Goal: Task Accomplishment & Management: Manage account settings

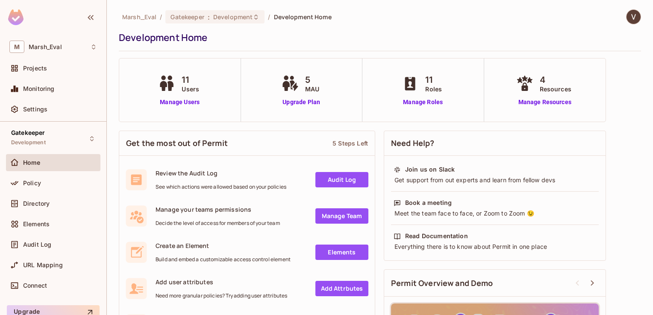
click at [630, 21] on img at bounding box center [634, 17] width 14 height 14
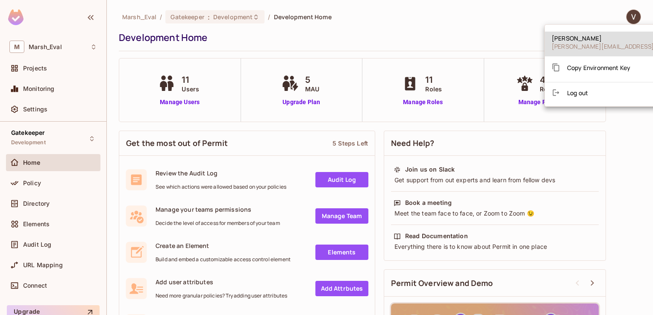
click at [568, 94] on span "Log out" at bounding box center [577, 93] width 21 height 8
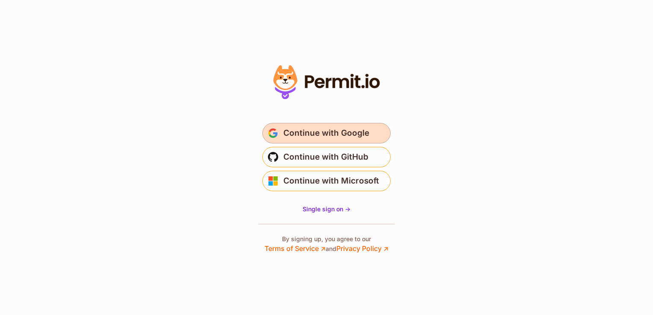
click at [335, 133] on span "Continue with Google" at bounding box center [326, 134] width 86 height 14
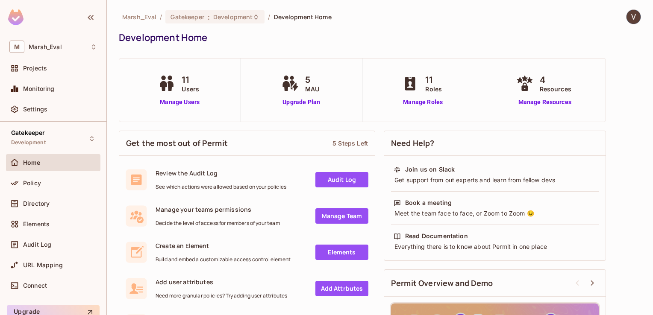
click at [629, 18] on img at bounding box center [634, 17] width 14 height 14
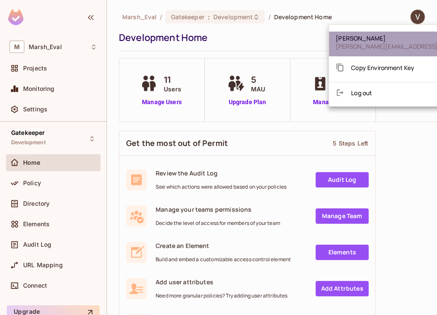
click at [392, 47] on span "Vamsi.Avadhanam@marsh.com" at bounding box center [436, 46] width 201 height 8
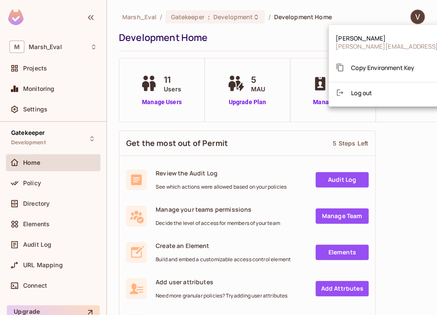
click at [16, 15] on div at bounding box center [218, 157] width 437 height 315
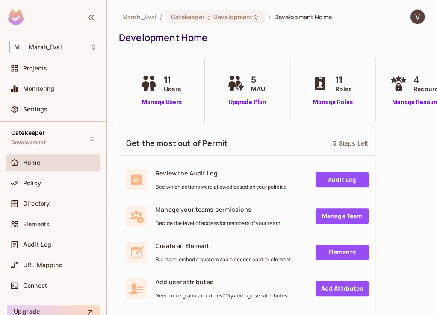
click at [402, 15] on div at bounding box center [413, 16] width 23 height 15
click at [410, 16] on img at bounding box center [417, 17] width 14 height 14
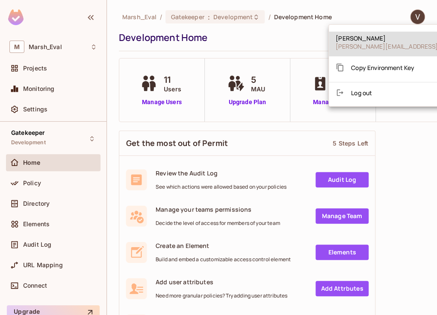
click at [373, 92] on li "Log out" at bounding box center [436, 93] width 215 height 14
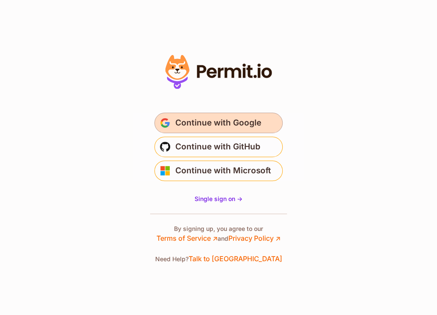
click at [223, 124] on span "Continue with Google" at bounding box center [218, 123] width 86 height 14
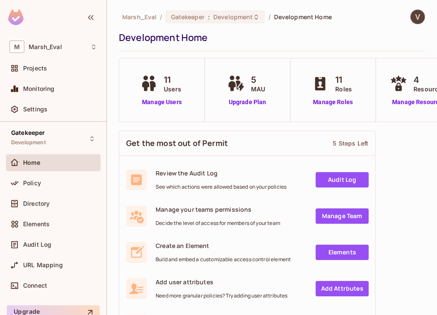
click at [413, 16] on img at bounding box center [417, 17] width 14 height 14
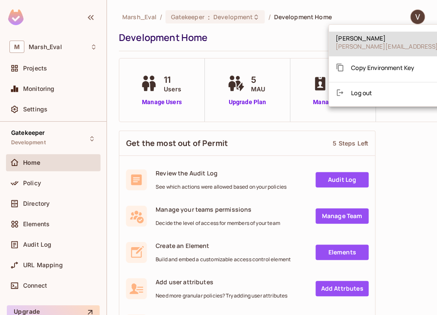
click at [368, 91] on span "Log out" at bounding box center [361, 93] width 21 height 8
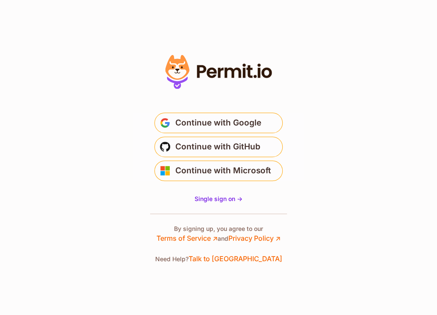
click at [423, 200] on section "Or" at bounding box center [218, 157] width 437 height 315
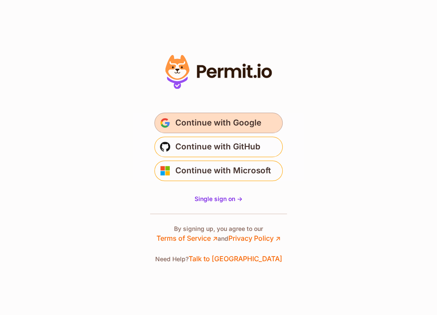
click at [251, 127] on span "Continue with Google" at bounding box center [218, 123] width 86 height 14
